Goal: Task Accomplishment & Management: Complete application form

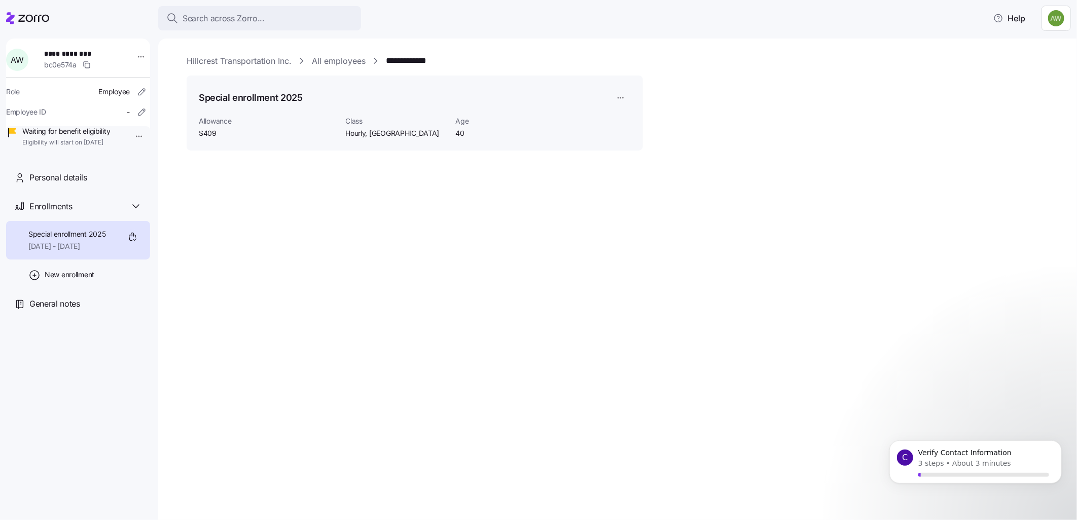
click at [417, 55] on link "**********" at bounding box center [412, 61] width 53 height 13
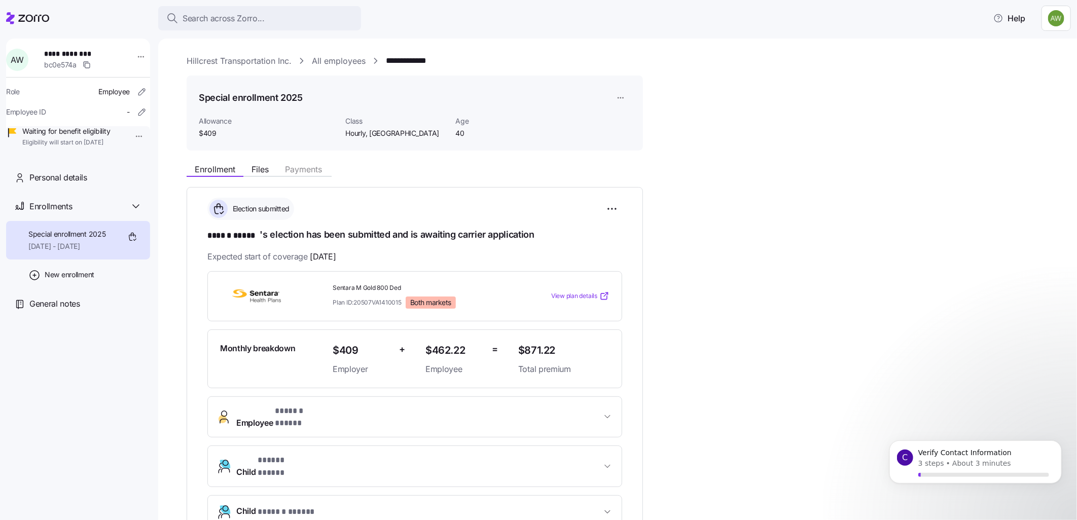
click at [246, 61] on link "Hillcrest Transportation Inc." at bounding box center [239, 61] width 105 height 13
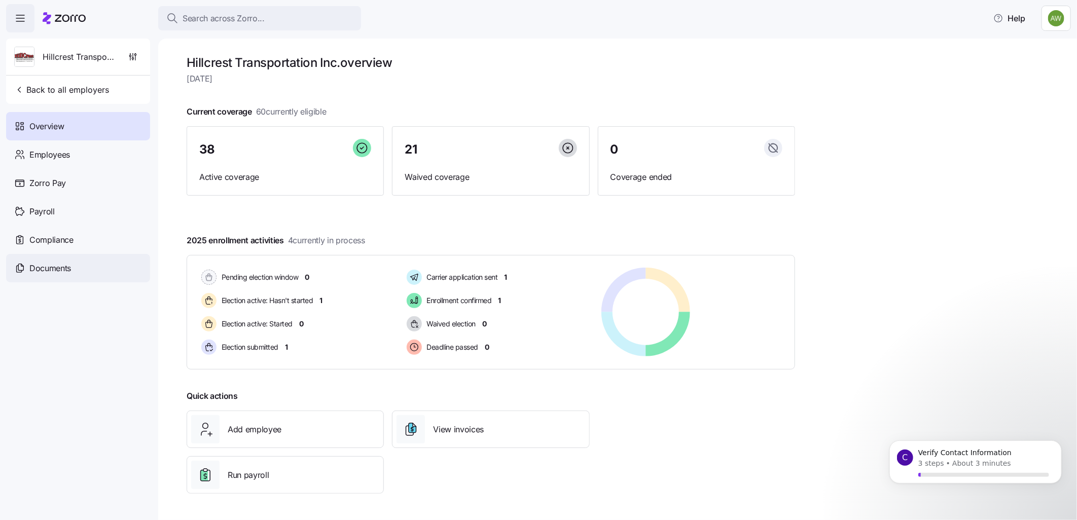
click at [59, 264] on span "Documents" at bounding box center [50, 268] width 42 height 13
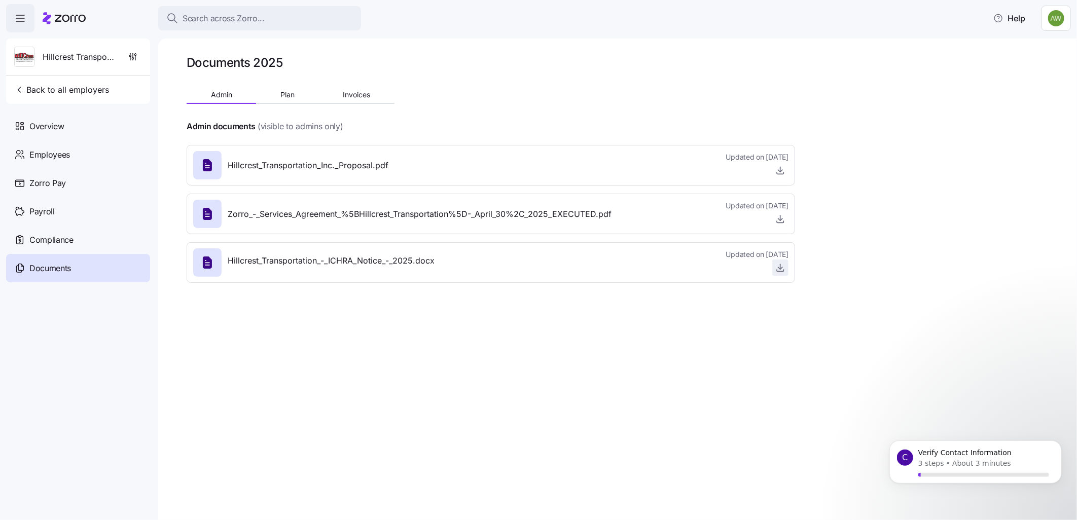
click at [778, 266] on icon "button" at bounding box center [781, 268] width 10 height 10
click at [232, 17] on span "Search across Zorro..." at bounding box center [224, 18] width 82 height 13
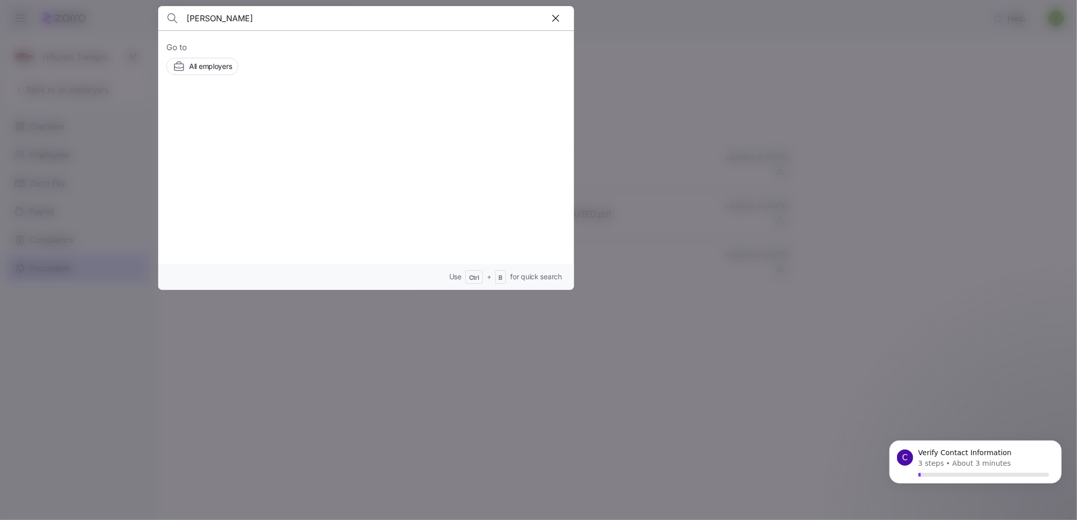
type input "[PERSON_NAME]"
click at [201, 112] on img at bounding box center [202, 121] width 20 height 20
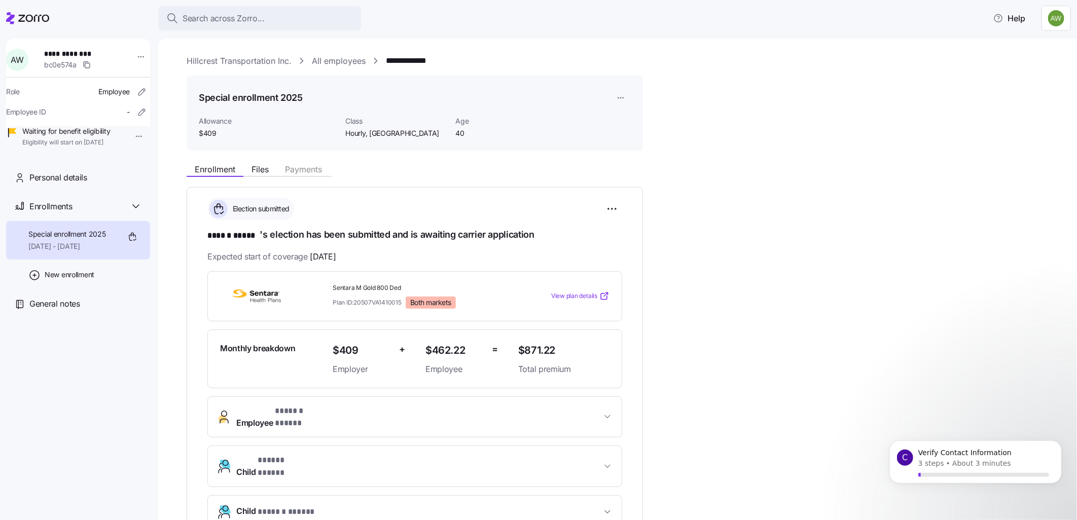
click at [78, 239] on span "Special enrollment 2025" at bounding box center [67, 234] width 78 height 10
click at [400, 408] on span "Employee * ****** ***** *" at bounding box center [418, 417] width 365 height 24
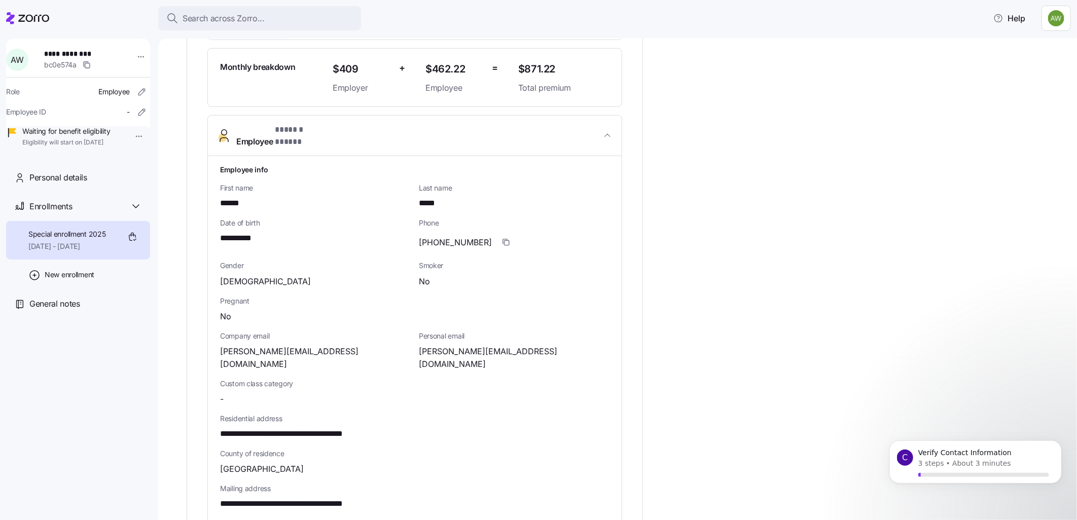
scroll to position [563, 0]
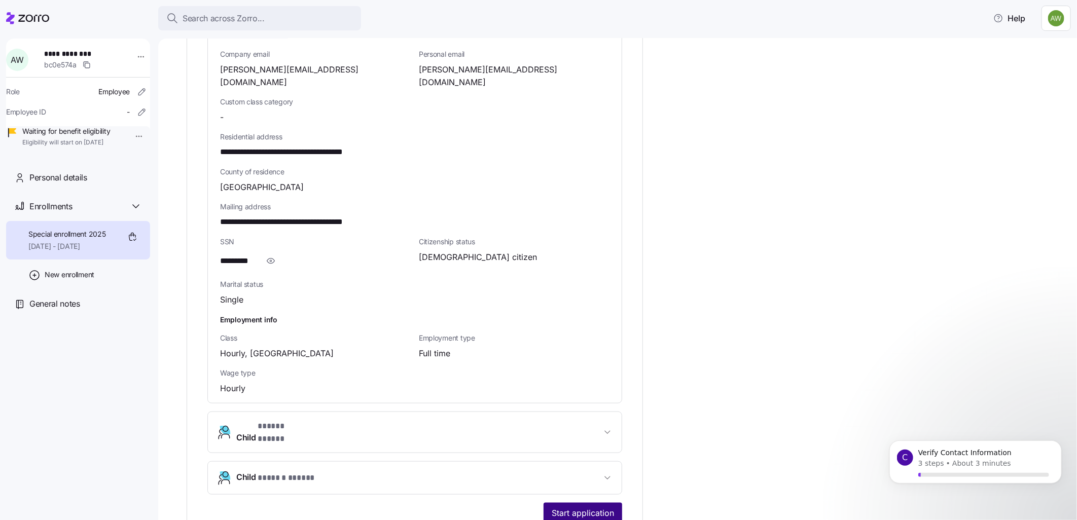
click at [577, 507] on span "Start application" at bounding box center [583, 513] width 62 height 12
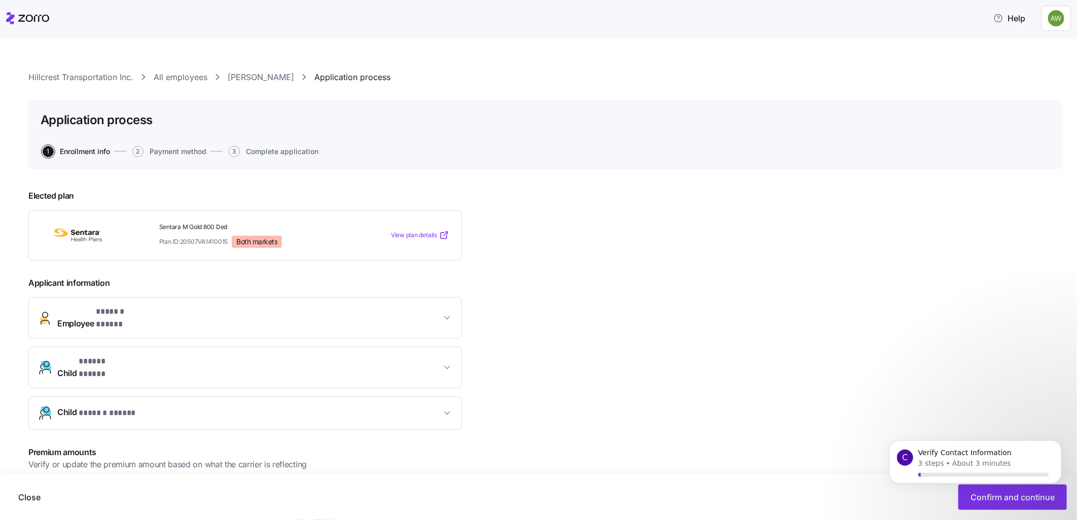
click at [196, 356] on span "Child * ***** ***** *" at bounding box center [249, 368] width 384 height 24
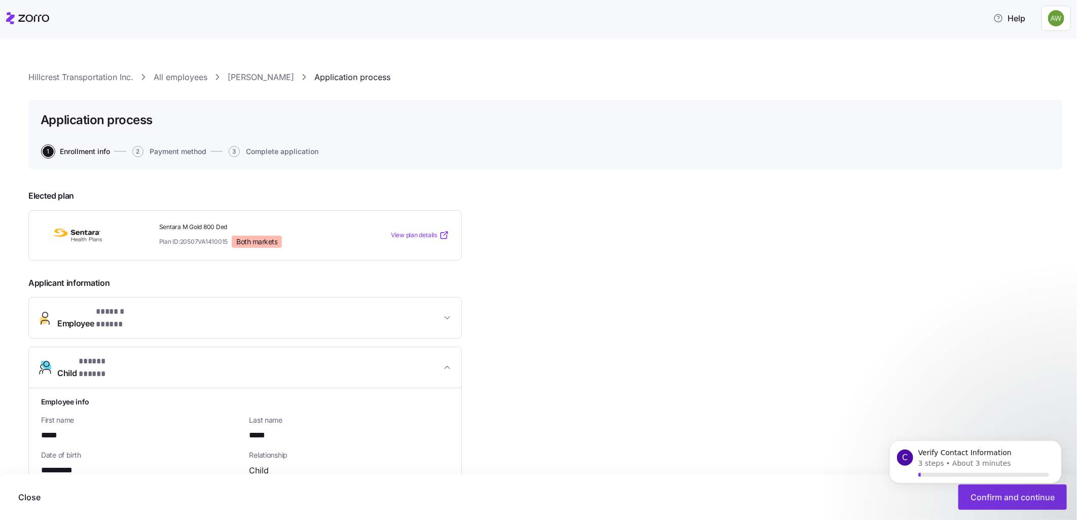
scroll to position [281, 0]
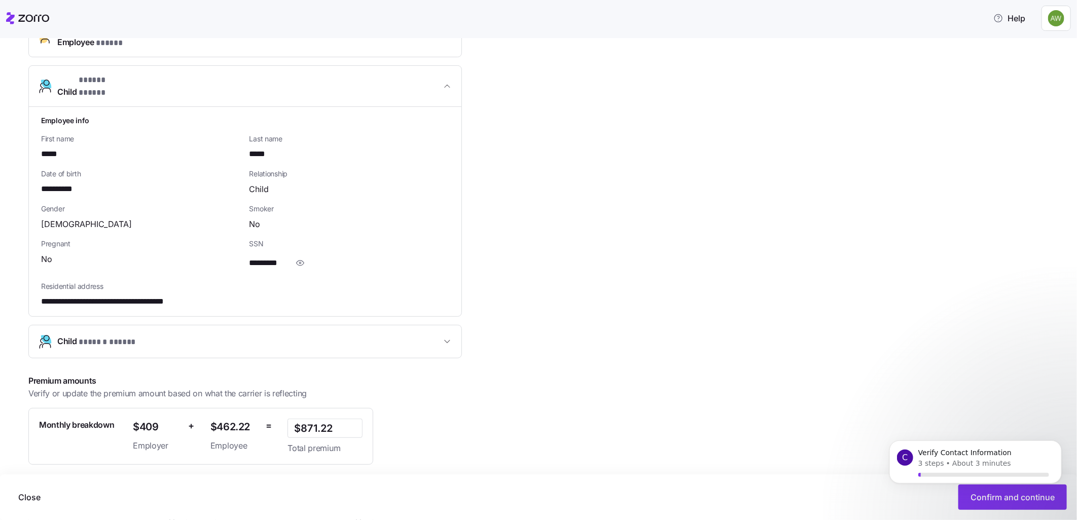
click at [231, 335] on span "Child * ****** ***** *" at bounding box center [249, 342] width 384 height 14
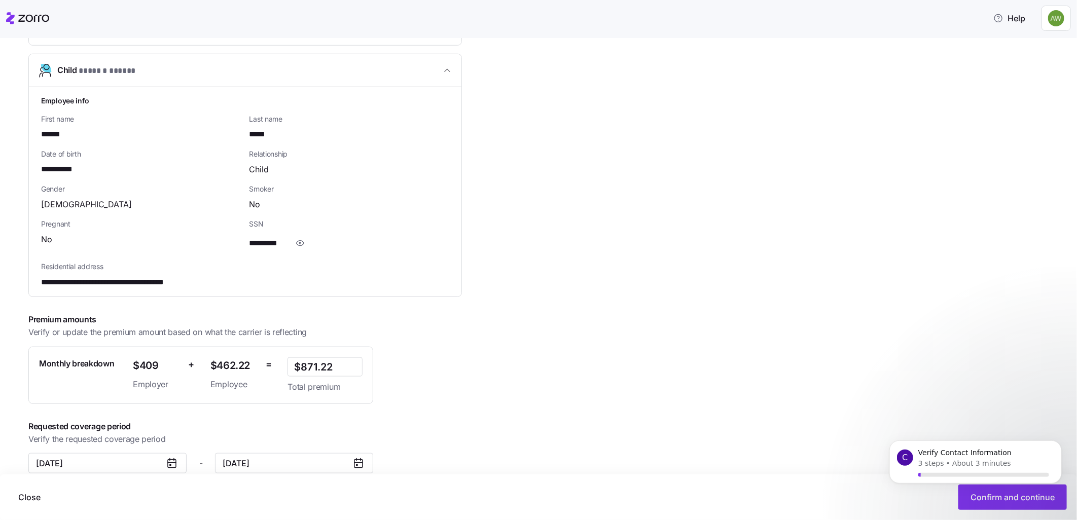
scroll to position [0, 0]
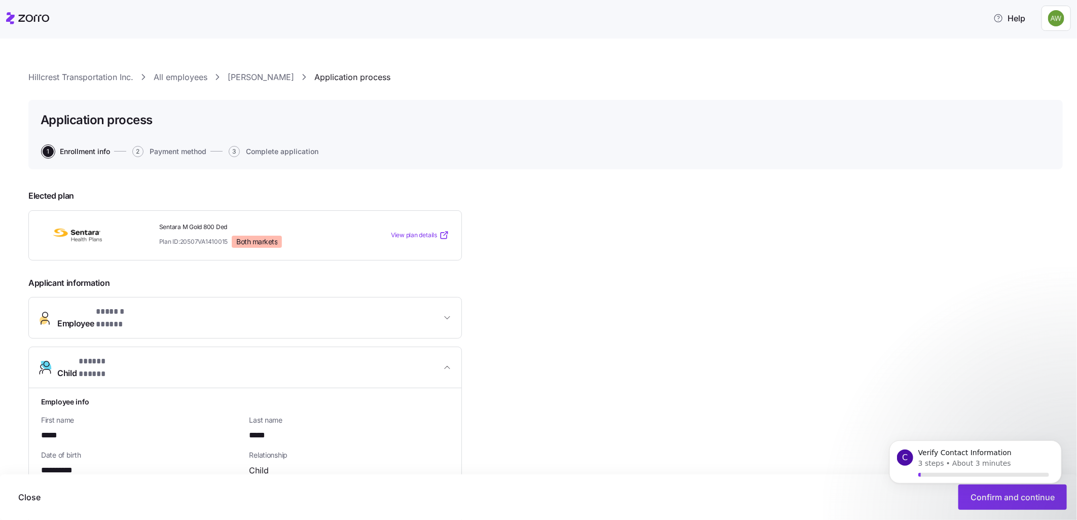
click at [352, 312] on span "Employee * ****** ***** *" at bounding box center [249, 318] width 384 height 24
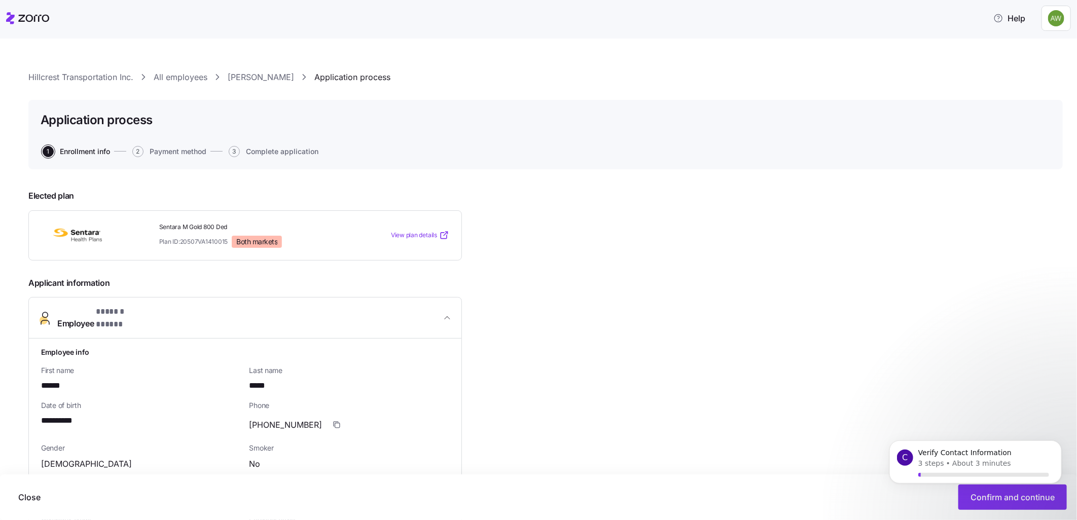
click at [135, 242] on div at bounding box center [96, 235] width 110 height 23
click at [405, 234] on span "View plan details" at bounding box center [414, 236] width 46 height 10
click at [66, 146] on button "1 Enrollment info" at bounding box center [76, 151] width 67 height 11
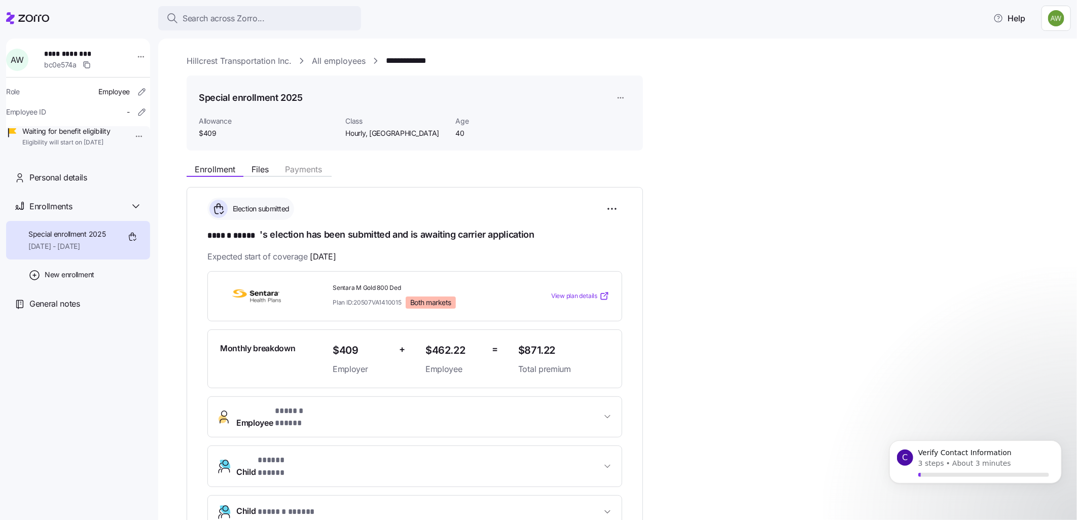
scroll to position [194, 0]
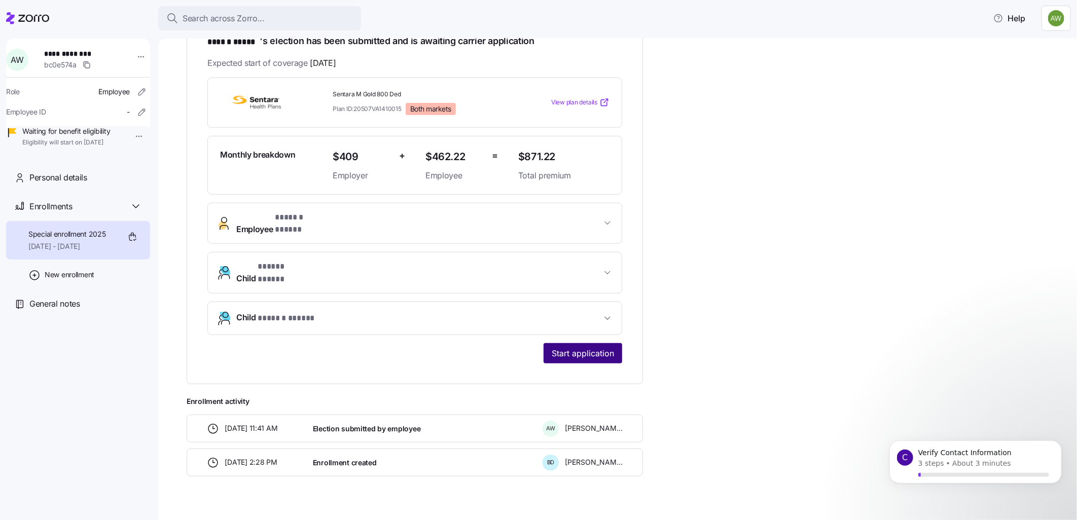
click at [592, 343] on button "Start application" at bounding box center [583, 353] width 79 height 20
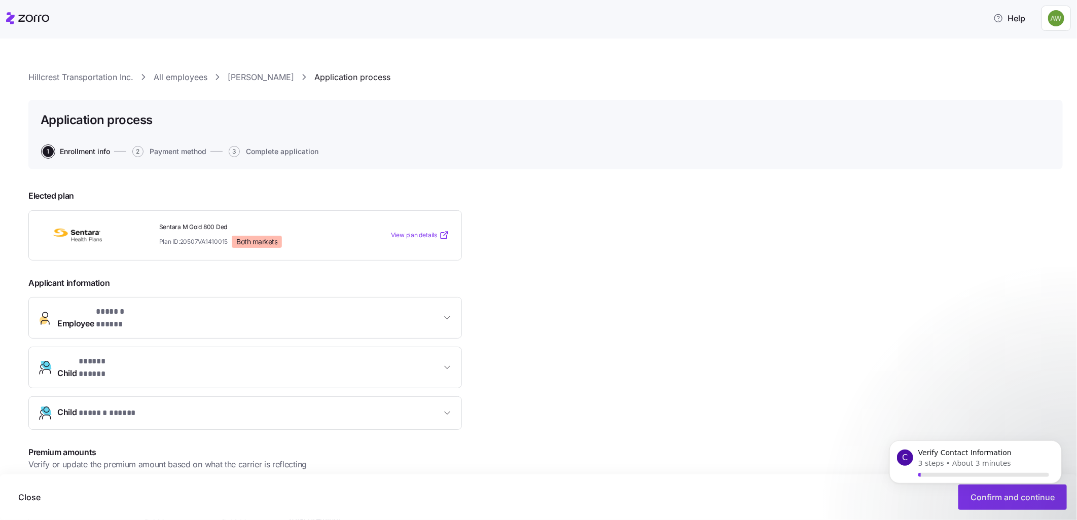
click at [262, 315] on span "Employee * ****** ***** *" at bounding box center [249, 318] width 384 height 24
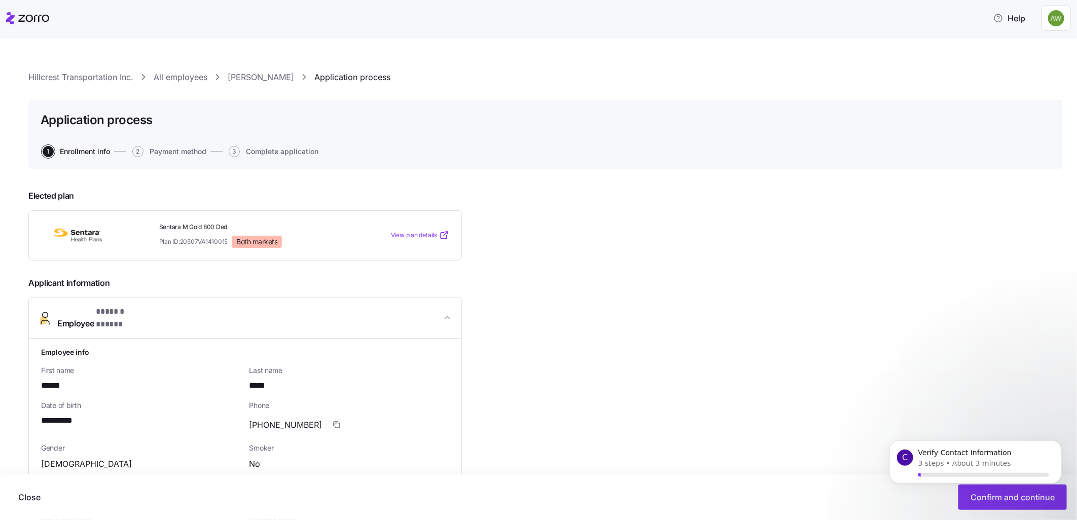
scroll to position [281, 0]
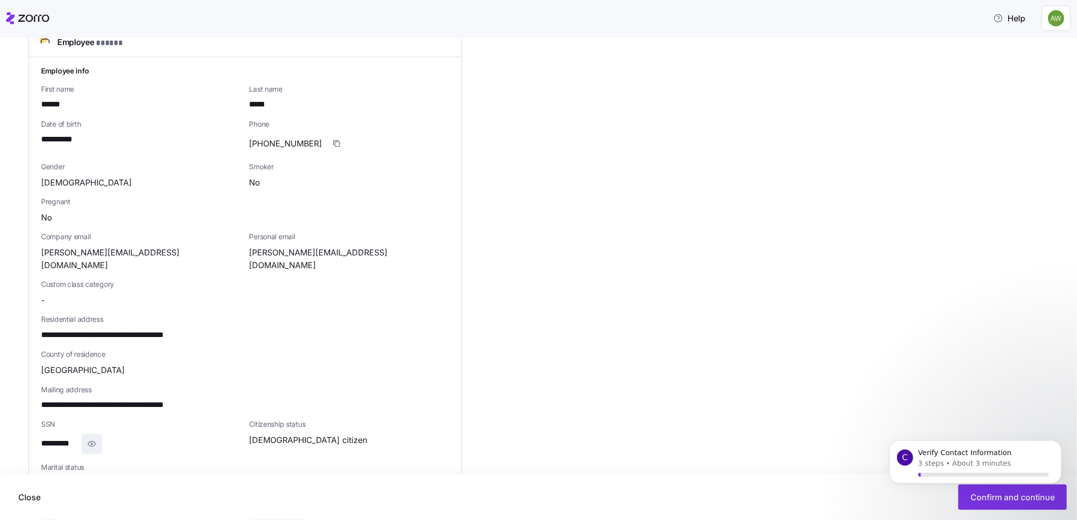
click at [89, 438] on icon "button" at bounding box center [92, 444] width 10 height 12
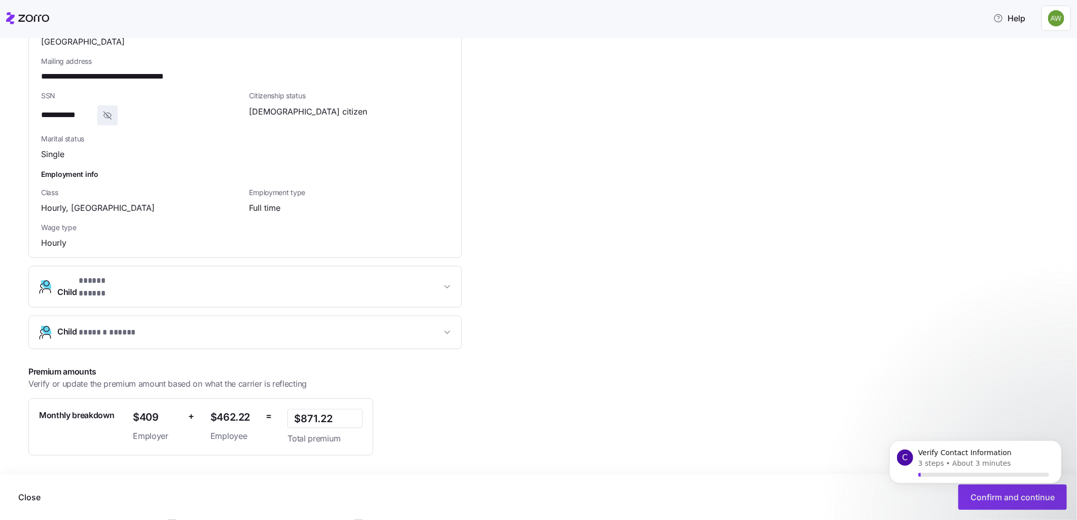
scroll to position [649, 0]
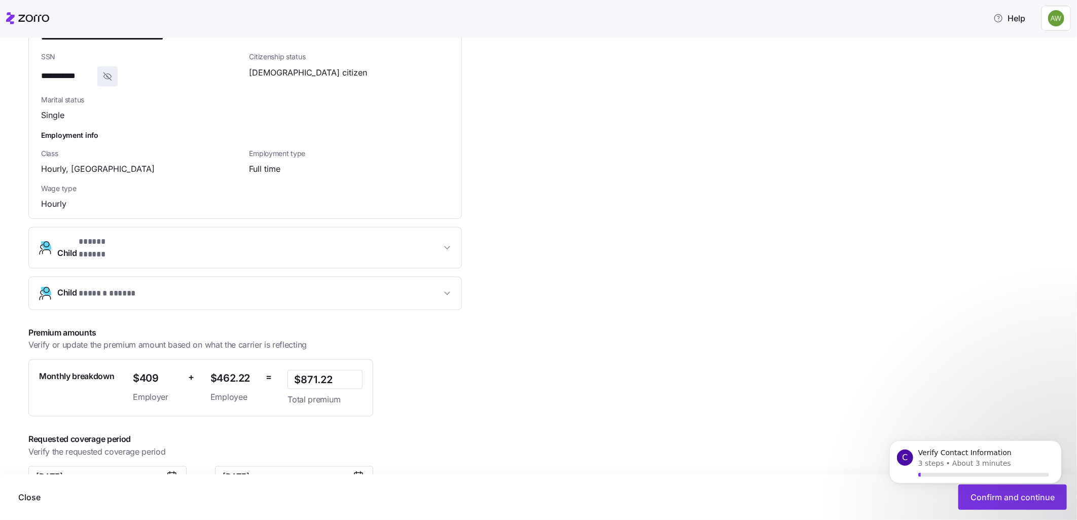
click at [163, 236] on span "Child * ***** ***** *" at bounding box center [249, 248] width 384 height 24
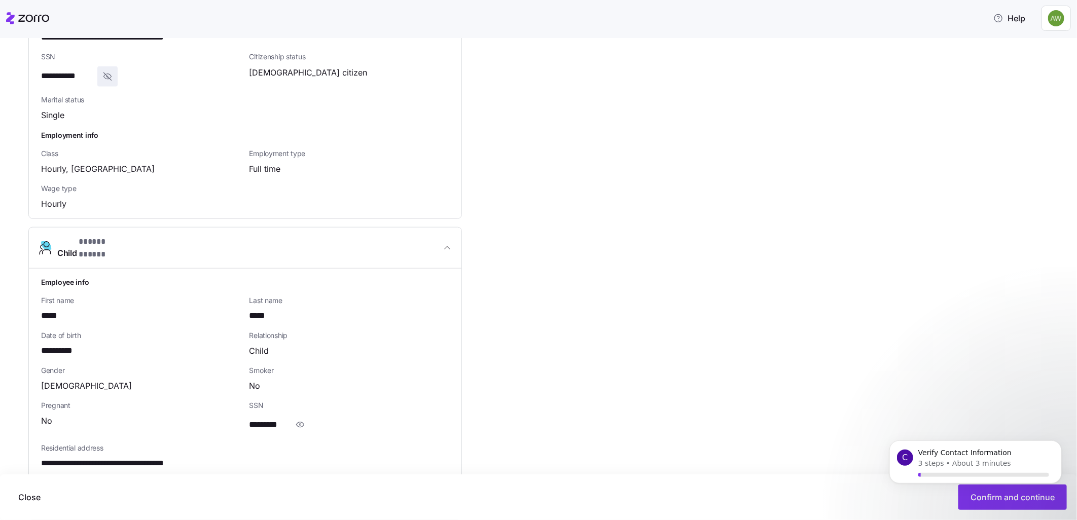
scroll to position [859, 0]
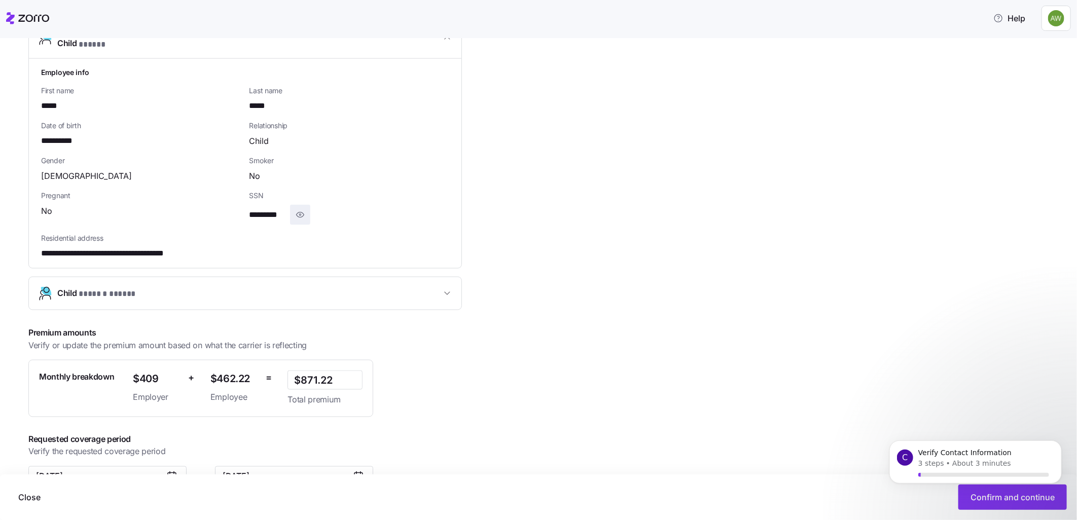
click at [299, 209] on icon "button" at bounding box center [300, 215] width 10 height 12
click at [241, 277] on button "Child * ****** ***** *" at bounding box center [245, 293] width 433 height 32
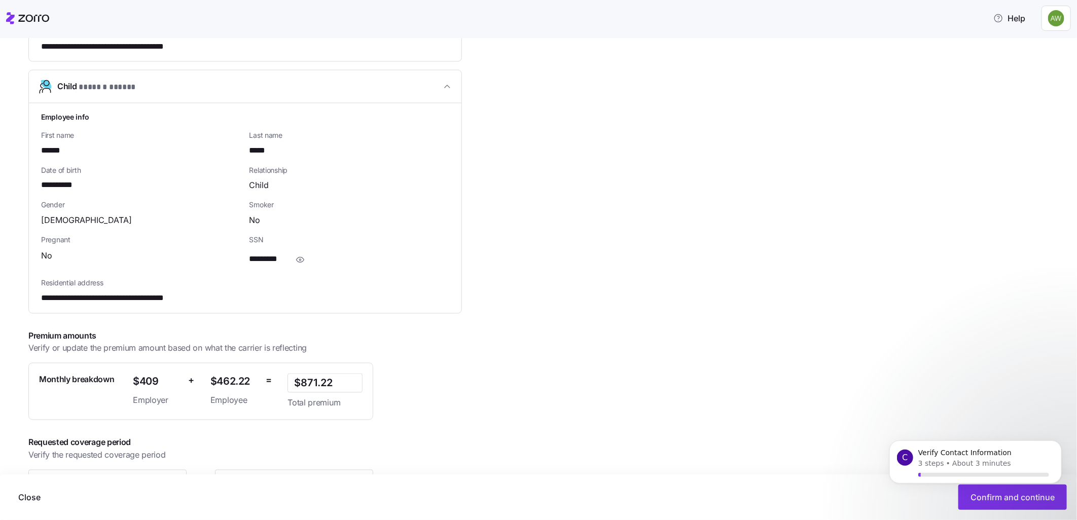
scroll to position [1069, 0]
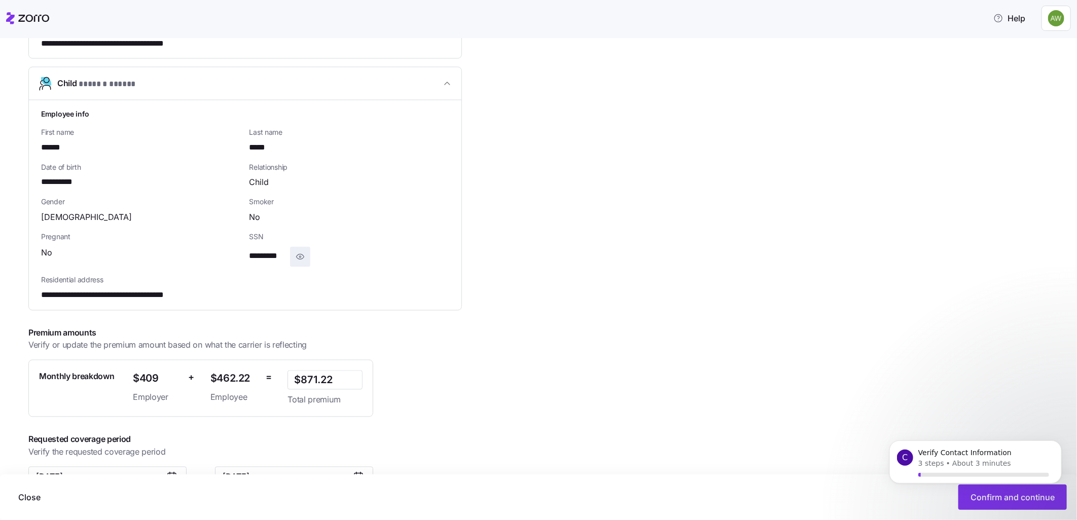
click at [306, 248] on span "button" at bounding box center [300, 257] width 19 height 19
drag, startPoint x: 1003, startPoint y: 506, endPoint x: 1003, endPoint y: 496, distance: 10.1
click at [1003, 496] on body "C Verify Contact Information 3 steps • About 3 minutes" at bounding box center [975, 472] width 195 height 78
click at [1057, 445] on icon "Dismiss notification" at bounding box center [1058, 444] width 4 height 4
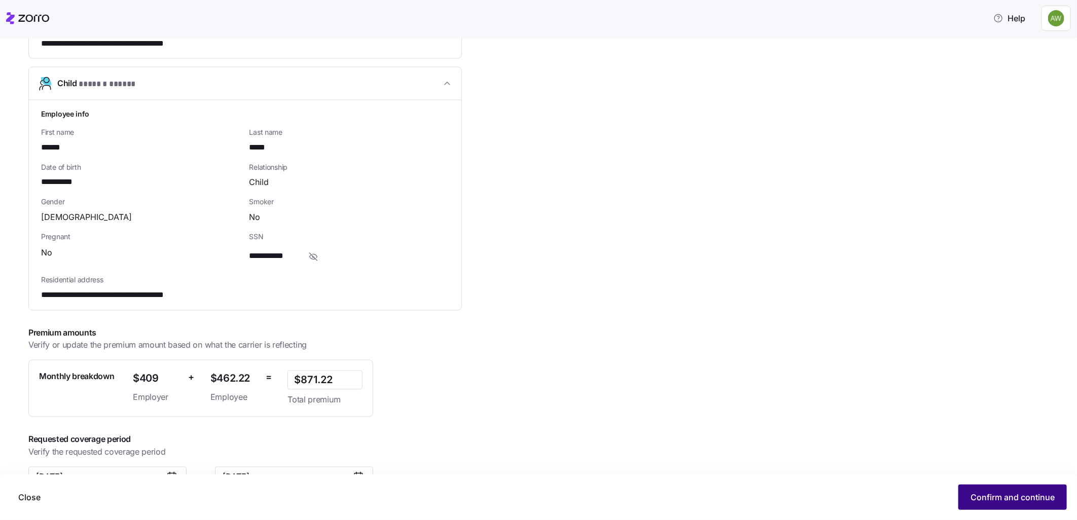
click at [1007, 499] on span "Confirm and continue" at bounding box center [1013, 497] width 84 height 12
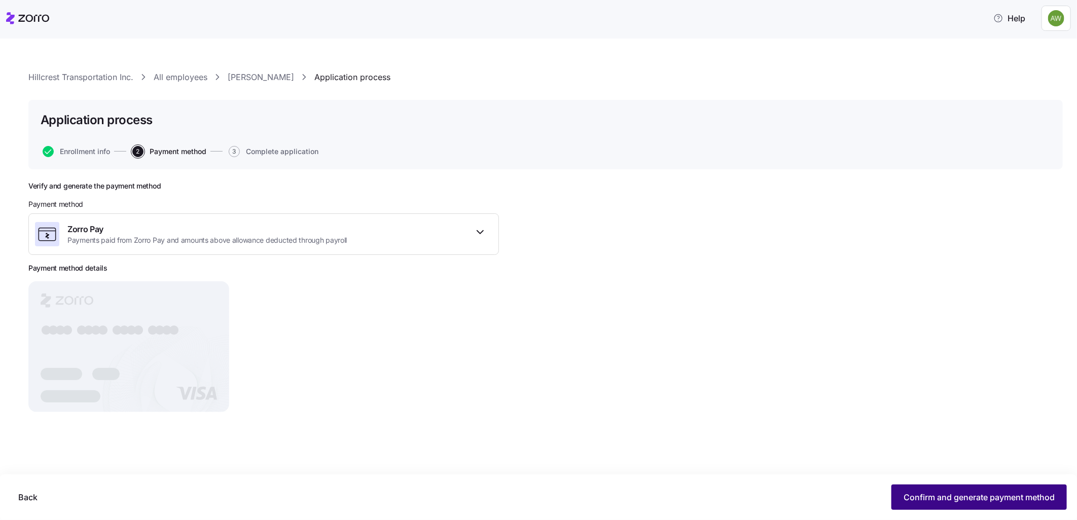
click at [917, 498] on span "Confirm and generate payment method" at bounding box center [979, 497] width 151 height 12
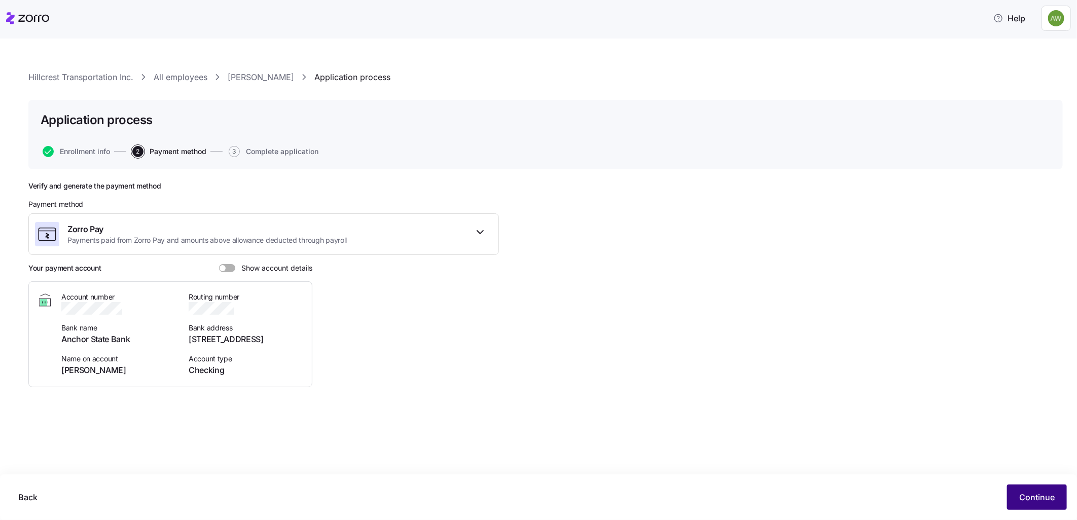
click at [1037, 499] on span "Continue" at bounding box center [1037, 497] width 36 height 12
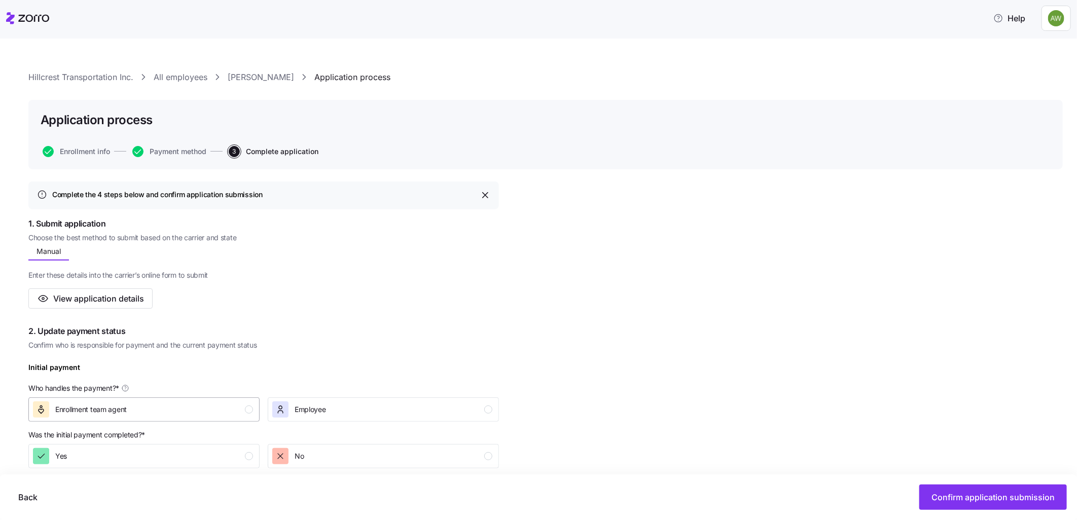
click at [245, 408] on div "button" at bounding box center [249, 410] width 8 height 8
click at [412, 451] on div "No" at bounding box center [382, 456] width 220 height 16
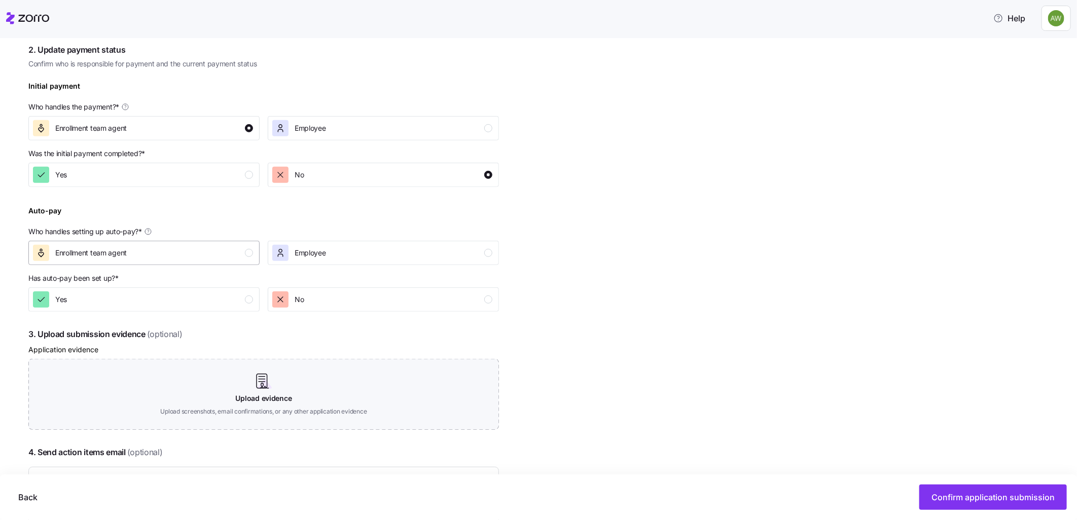
click at [189, 255] on div "Enrollment team agent" at bounding box center [143, 253] width 220 height 16
click at [327, 296] on div "No" at bounding box center [382, 300] width 220 height 16
click at [953, 492] on span "Confirm application submission" at bounding box center [993, 497] width 123 height 12
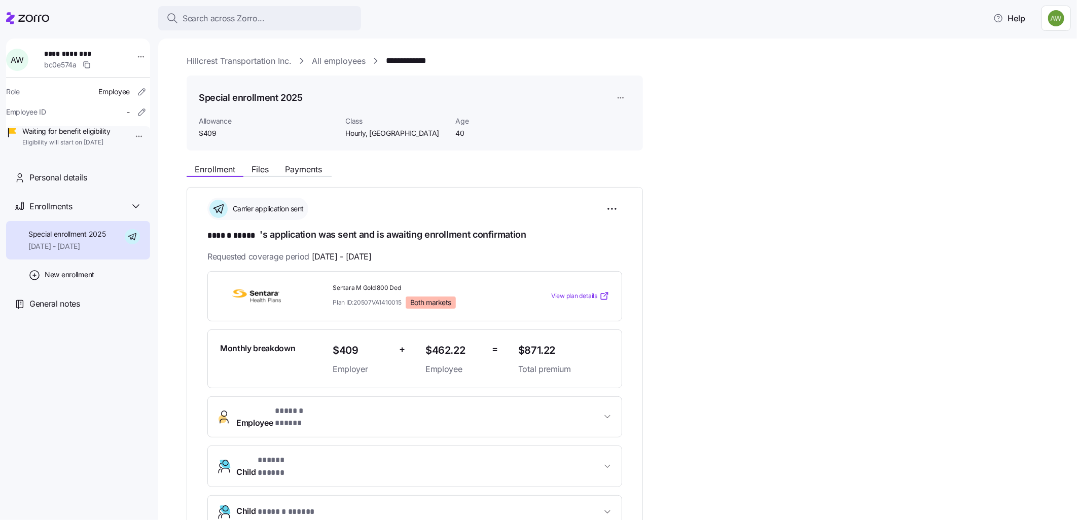
scroll to position [227, 0]
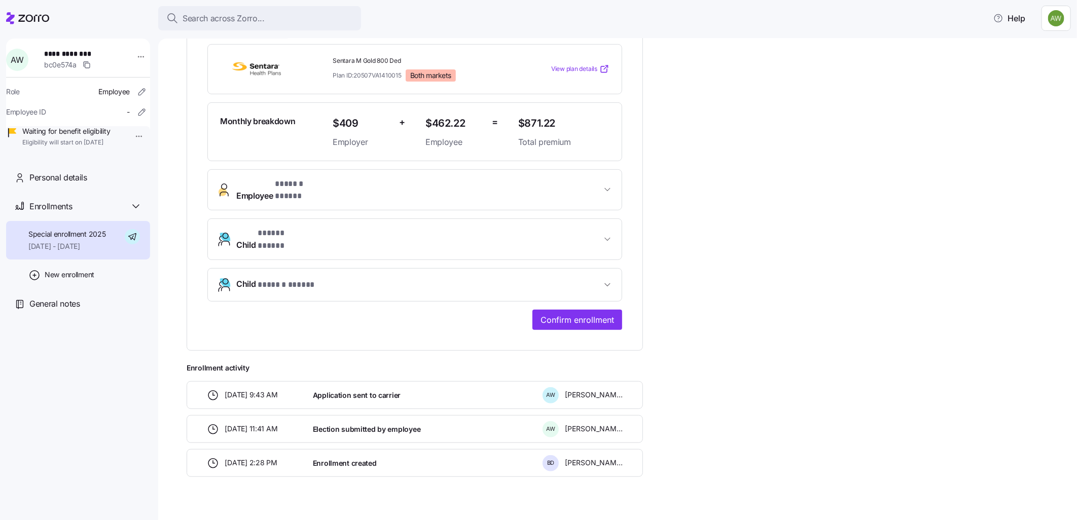
click at [29, 17] on icon at bounding box center [27, 18] width 43 height 12
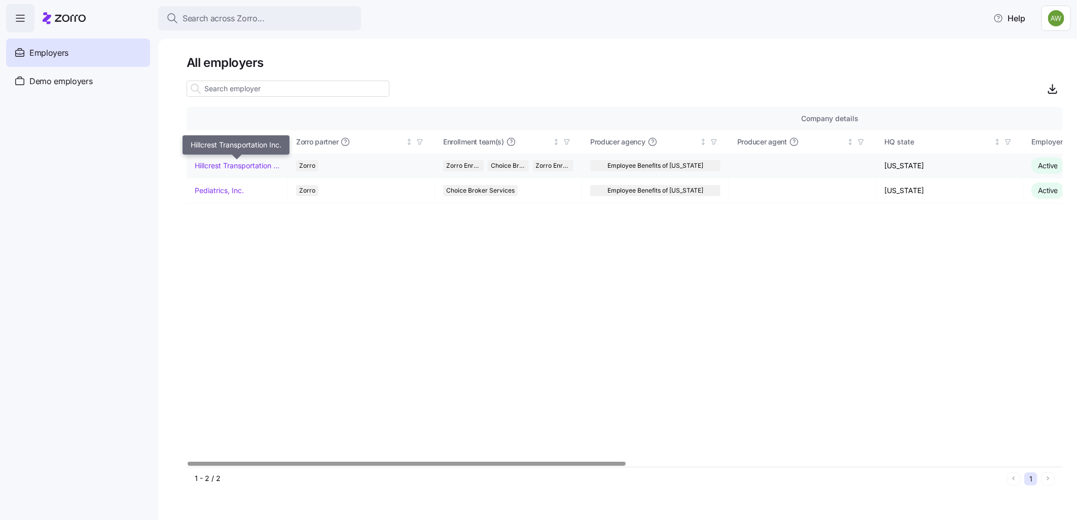
click at [246, 163] on link "Hillcrest Transportation Inc." at bounding box center [237, 166] width 85 height 10
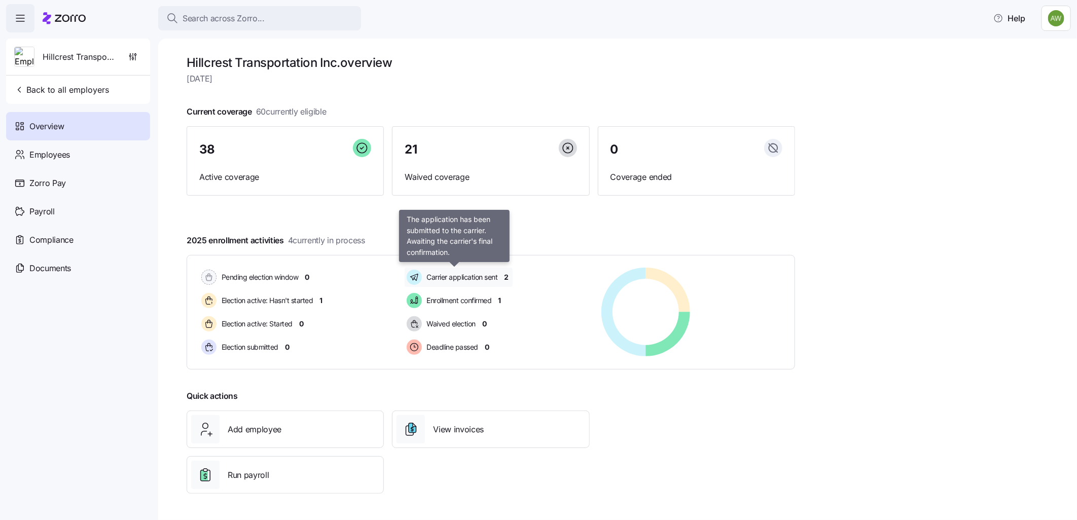
click at [472, 277] on span "Carrier application sent" at bounding box center [461, 277] width 74 height 10
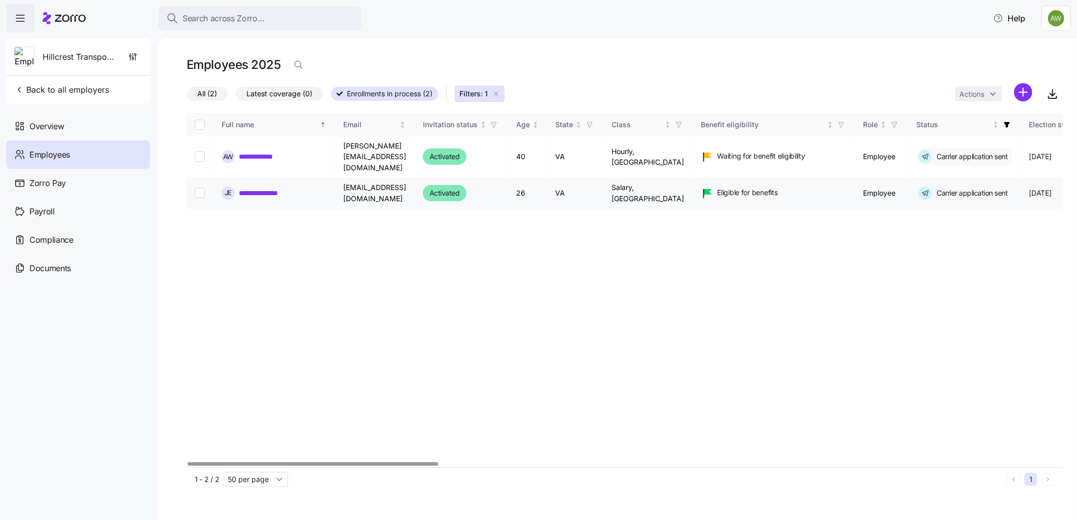
click at [275, 188] on link "**********" at bounding box center [268, 193] width 59 height 10
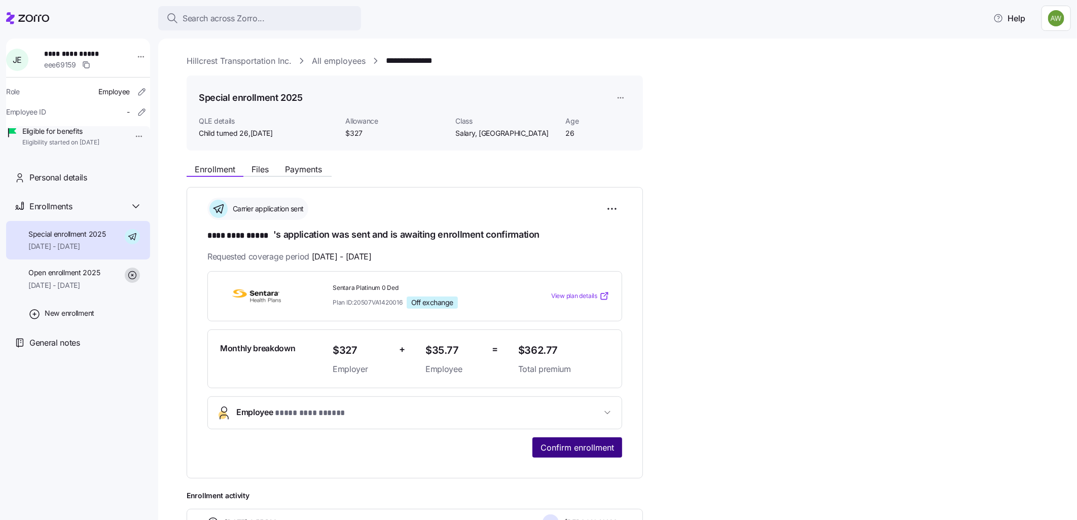
click at [576, 445] on span "Confirm enrollment" at bounding box center [578, 448] width 74 height 12
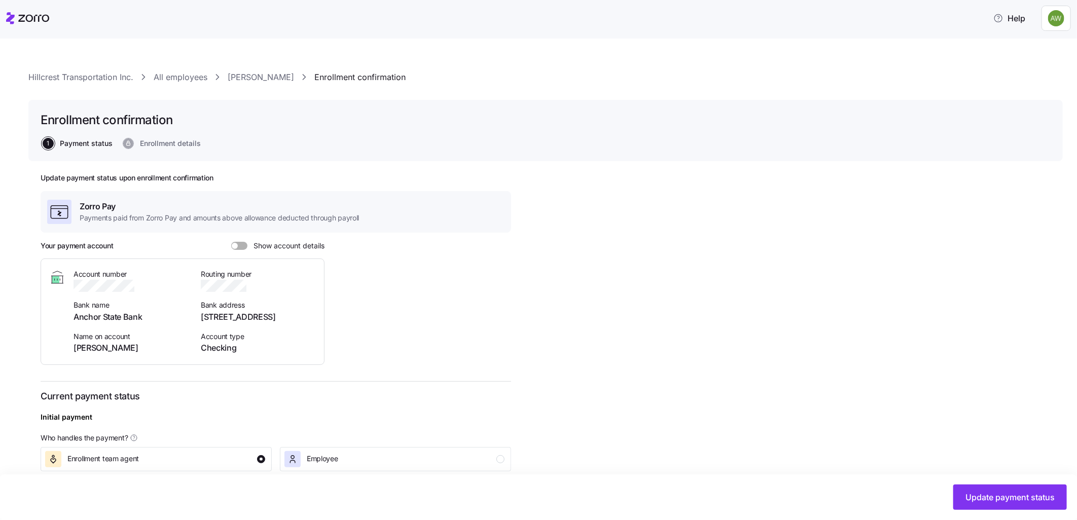
click at [240, 247] on span at bounding box center [243, 246] width 10 height 8
click at [231, 242] on input "Show account details" at bounding box center [231, 242] width 0 height 0
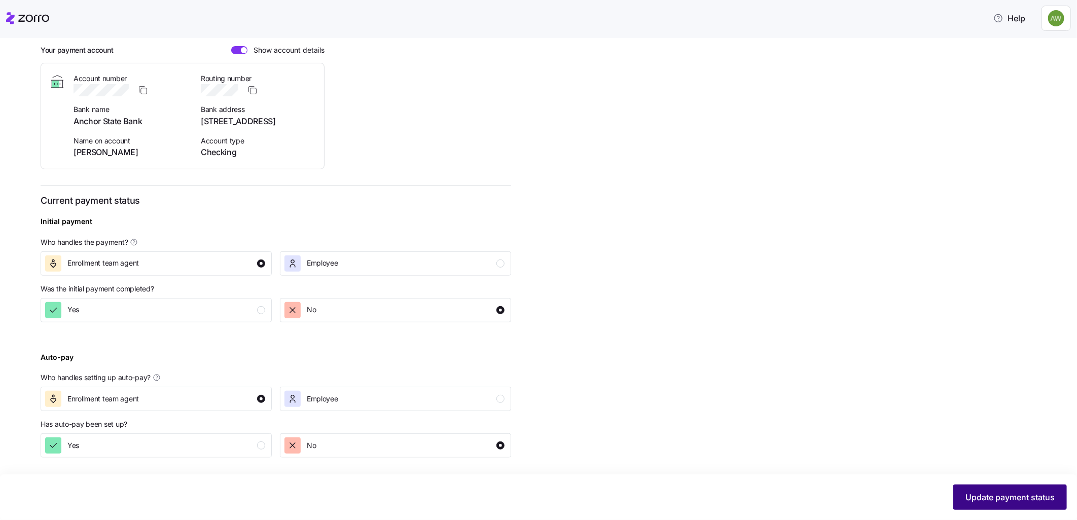
click at [991, 495] on span "Update payment status" at bounding box center [1010, 497] width 89 height 12
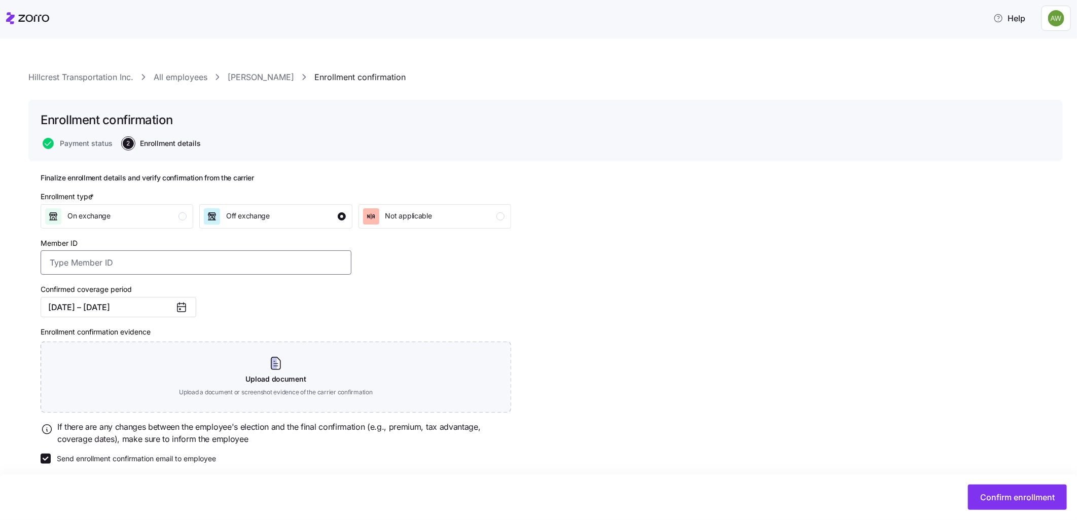
click at [60, 262] on input "Member ID" at bounding box center [196, 263] width 311 height 24
type input "275"
